Goal: Information Seeking & Learning: Learn about a topic

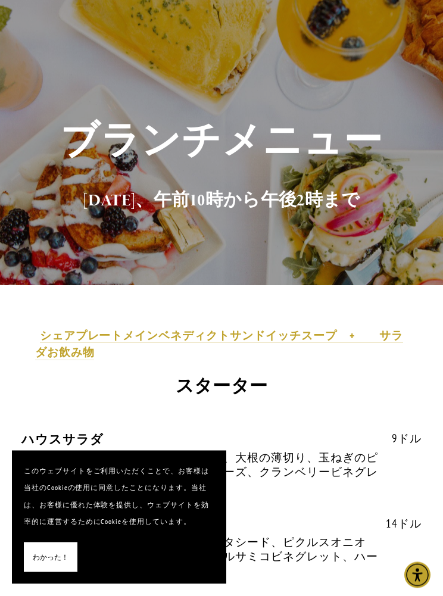
click at [433, 146] on div "ブランチメニュー [DATE]、午前10時から午後2時まで" at bounding box center [221, 169] width 443 height 233
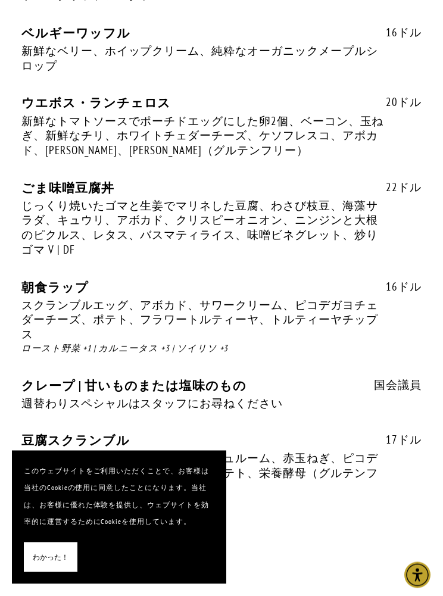
scroll to position [1585, 0]
click at [295, 396] on div "国会議員 クレープ | 甘いものまたは塩味のもの 週替わりスペシャルはスタッフにお尋ねください 国会議員" at bounding box center [221, 405] width 400 height 55
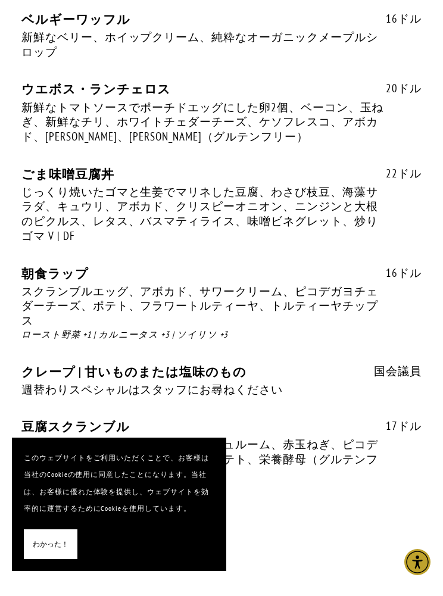
click at [344, 450] on font "豆腐スクランブル、ピーマン、マッシュルーム、赤玉ねぎ、ピコデガヨ、アボカド、フィンガーリングポテト、栄養酵母（グルテンフリー、ベジタリアン）" at bounding box center [199, 471] width 356 height 43
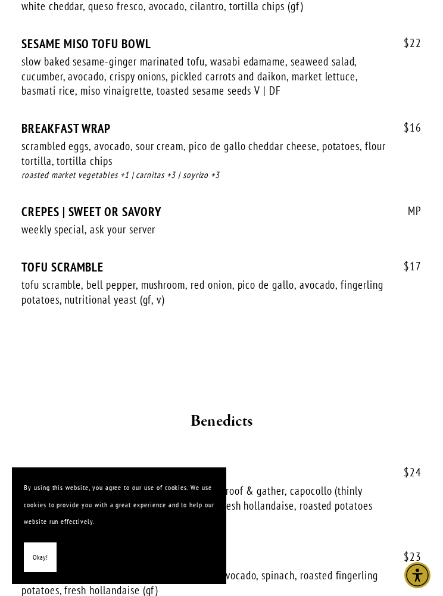
scroll to position [1611, 0]
